Goal: Information Seeking & Learning: Find specific fact

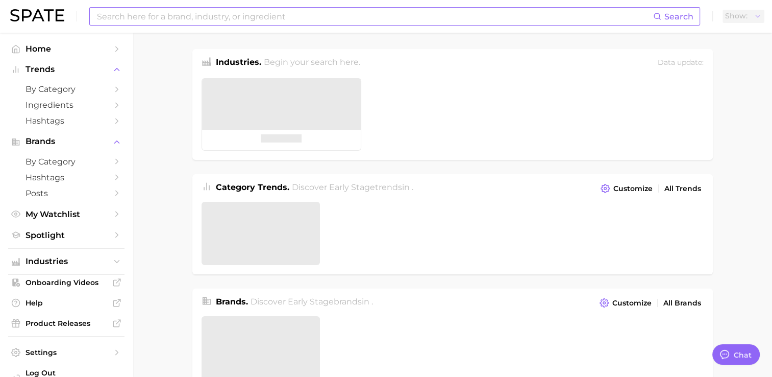
click at [245, 15] on input at bounding box center [374, 16] width 557 height 17
type textarea "x"
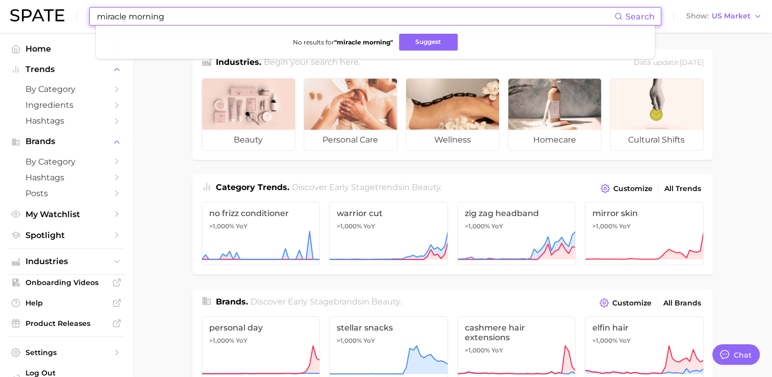
drag, startPoint x: 318, startPoint y: 23, endPoint x: 22, endPoint y: 22, distance: 296.5
click at [22, 22] on div "miracle morning Search No results for " miracle morning " Suggest Show US Market" at bounding box center [386, 16] width 752 height 33
type input "miraclemorning"
